Goal: Navigation & Orientation: Find specific page/section

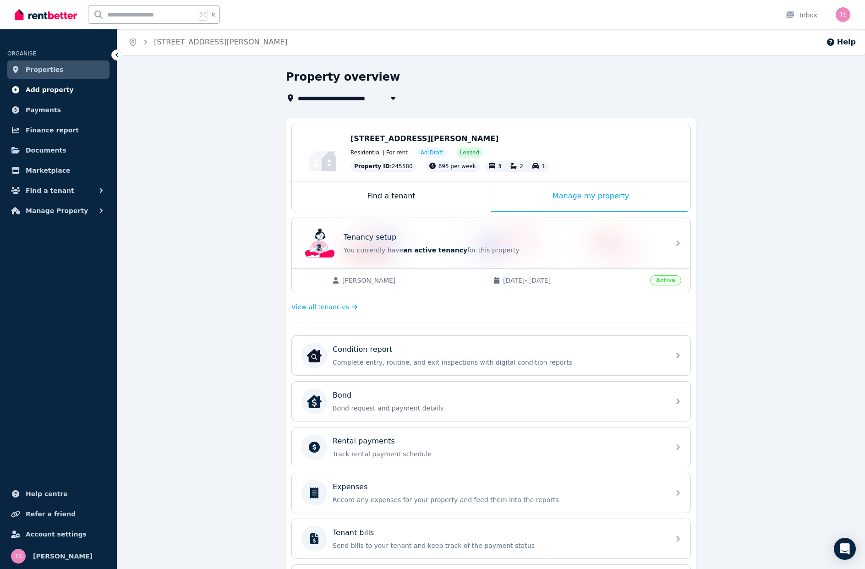
click at [49, 93] on span "Add property" at bounding box center [50, 89] width 48 height 11
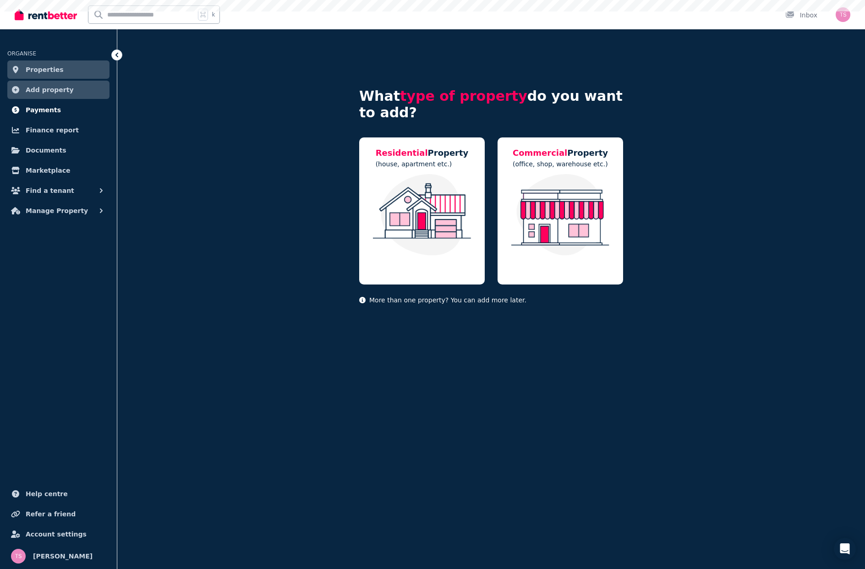
click at [44, 113] on span "Payments" at bounding box center [43, 109] width 35 height 11
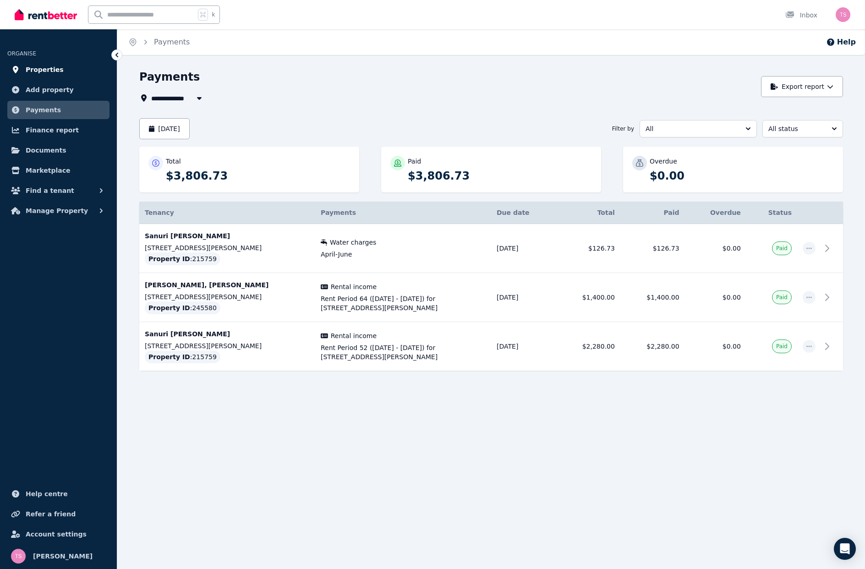
click at [37, 70] on span "Properties" at bounding box center [45, 69] width 38 height 11
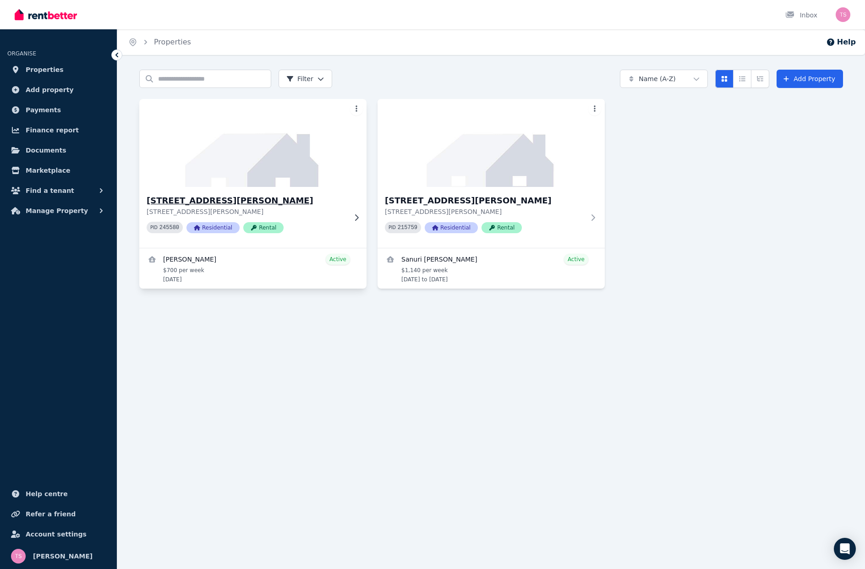
click at [296, 212] on p "[STREET_ADDRESS][PERSON_NAME]" at bounding box center [247, 211] width 200 height 9
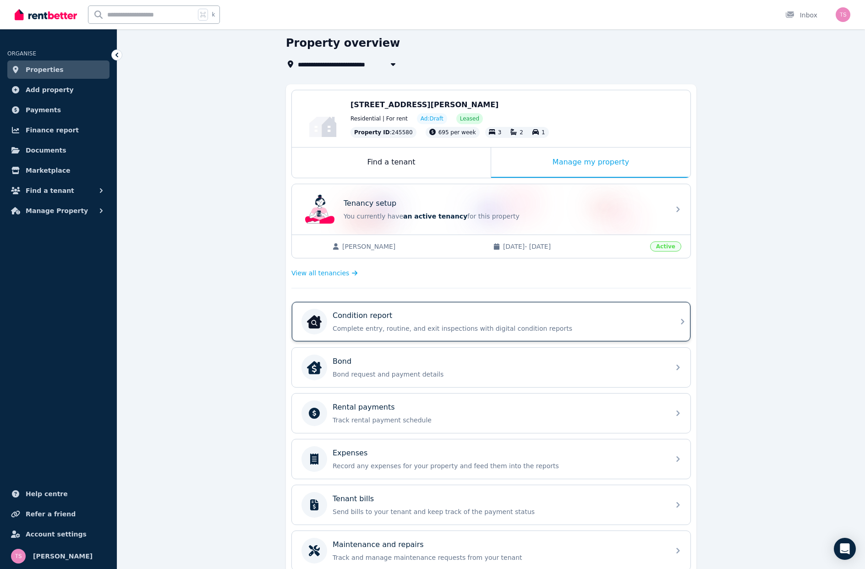
scroll to position [122, 0]
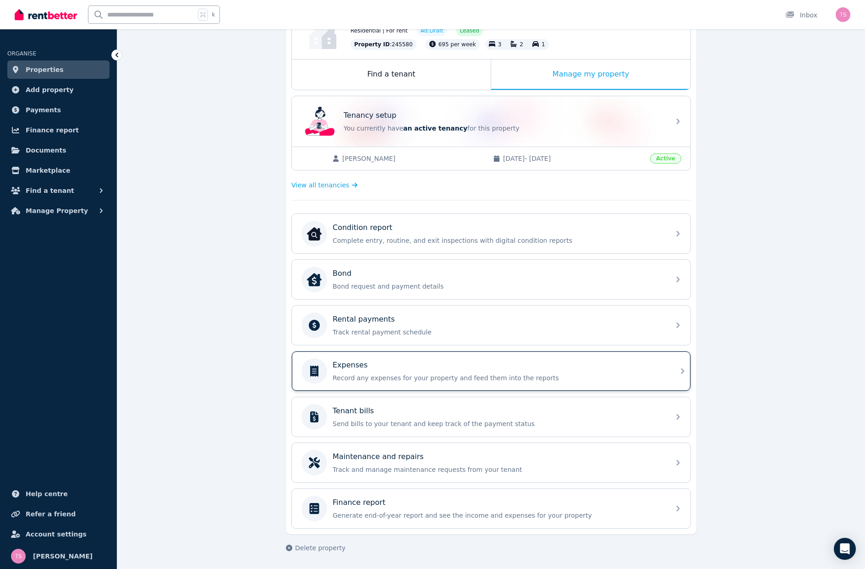
click at [390, 372] on div "Expenses Record any expenses for your property and feed them into the reports" at bounding box center [498, 370] width 332 height 23
